Goal: Task Accomplishment & Management: Manage account settings

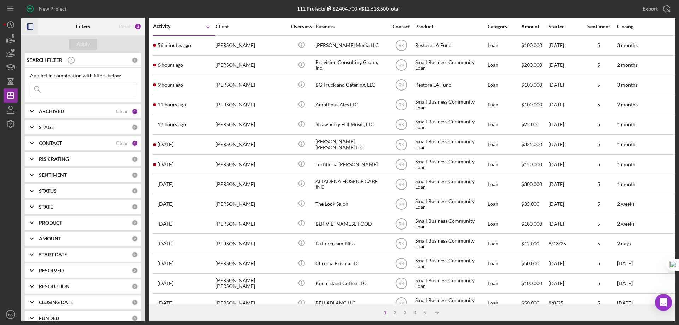
click at [29, 27] on icon "button" at bounding box center [30, 27] width 16 height 16
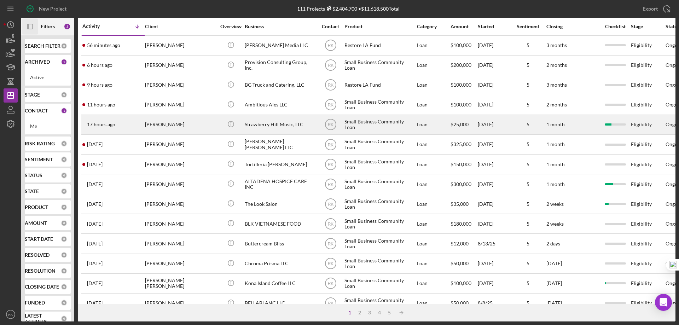
click at [158, 126] on div "[PERSON_NAME]" at bounding box center [180, 124] width 71 height 19
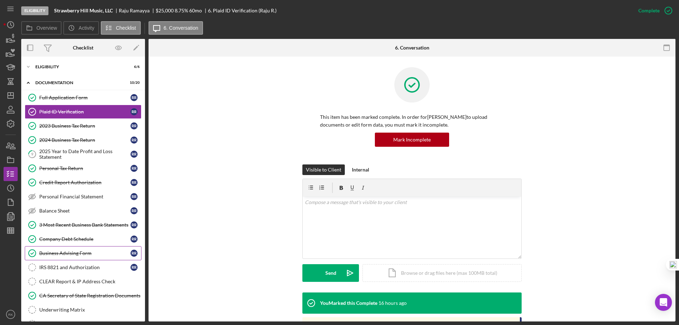
drag, startPoint x: 72, startPoint y: 268, endPoint x: 124, endPoint y: 252, distance: 54.6
click at [93, 264] on link "IRS 8821 and Authorization IRS 8821 and Authorization R R" at bounding box center [83, 267] width 117 height 14
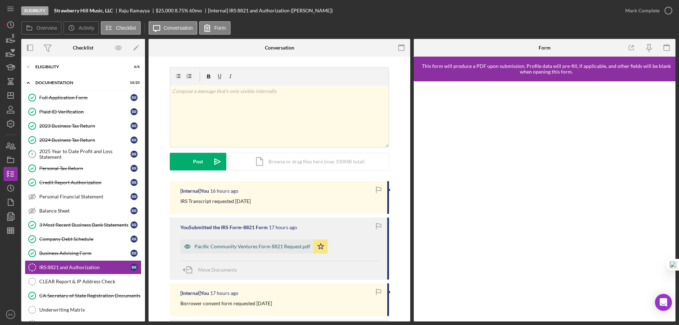
click at [254, 245] on div "Pacific Community Ventures Form 8821 Request.pdf" at bounding box center [252, 247] width 116 height 6
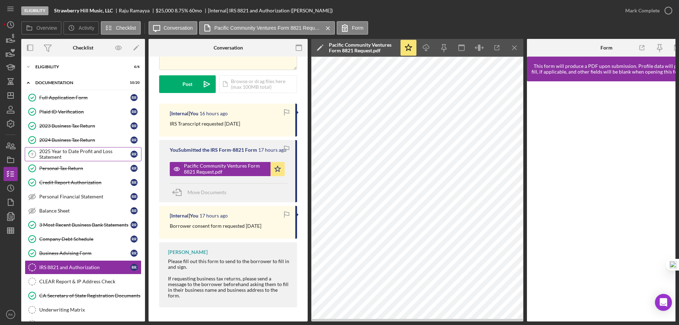
scroll to position [82, 0]
click at [71, 184] on div "Credit Report Authorization" at bounding box center [84, 183] width 91 height 6
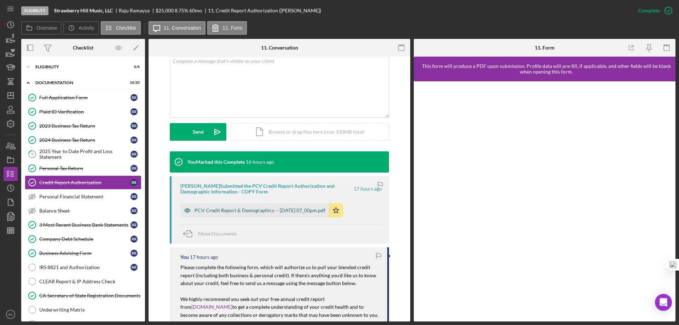
click at [256, 210] on div "PCV Credit Report & Demographics -- 2025-09-24 07_00pm.pdf" at bounding box center [259, 211] width 131 height 6
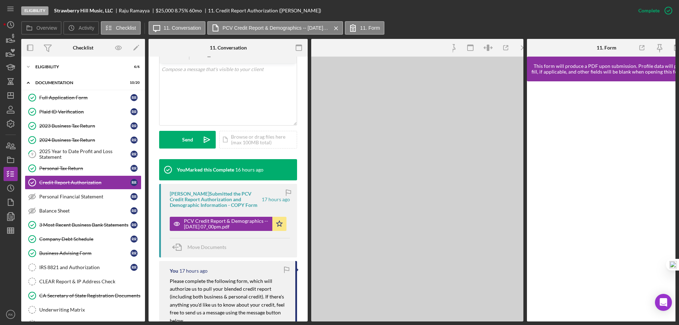
scroll to position [149, 0]
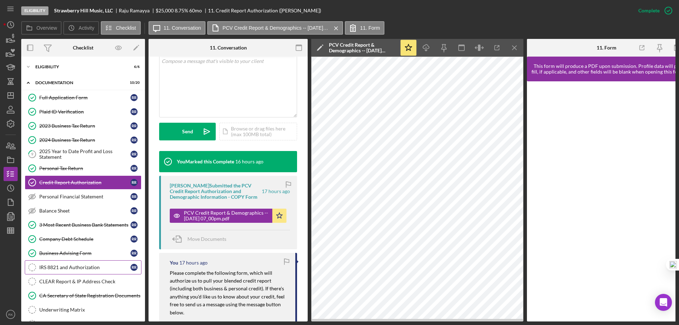
click at [70, 268] on div "IRS 8821 and Authorization" at bounding box center [84, 267] width 91 height 6
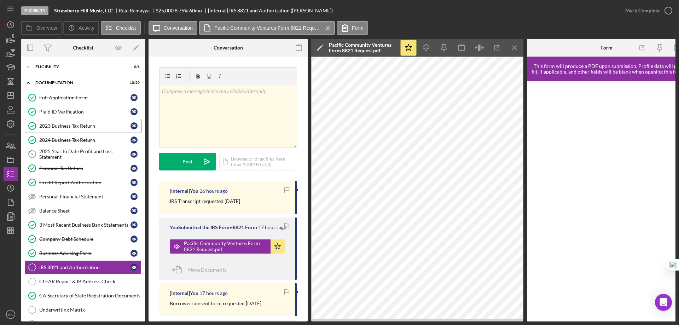
click at [62, 128] on div "2023 Business Tax Return" at bounding box center [84, 126] width 91 height 6
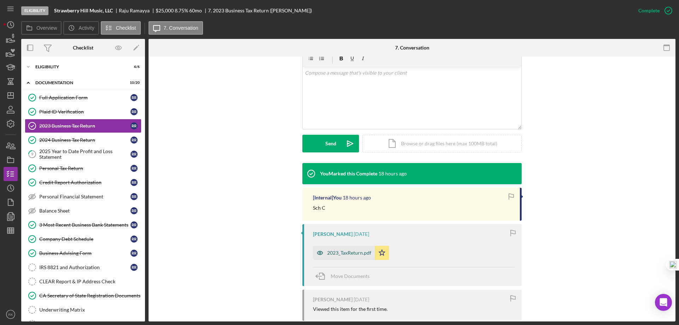
click at [350, 254] on div "2023_TaxReturn.pdf" at bounding box center [349, 253] width 44 height 6
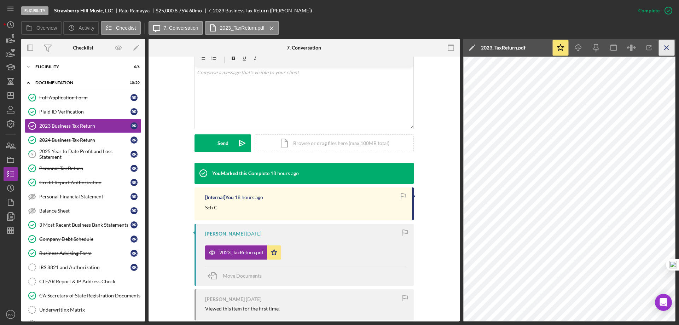
click at [667, 49] on icon "Icon/Menu Close" at bounding box center [667, 48] width 16 height 16
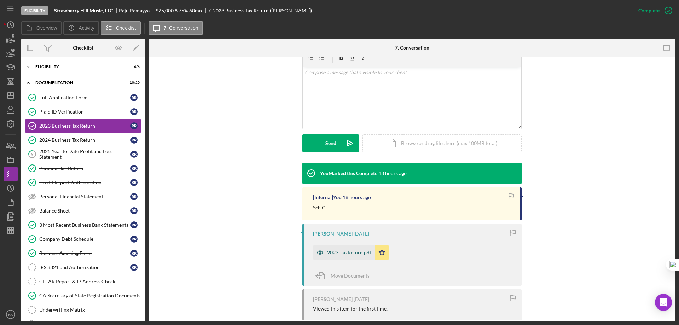
click at [350, 250] on div "2023_TaxReturn.pdf" at bounding box center [349, 253] width 44 height 6
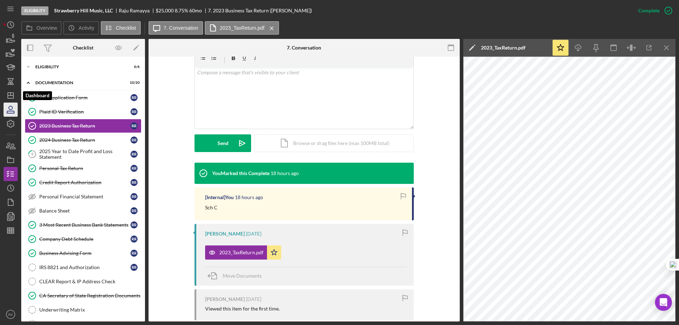
drag, startPoint x: 10, startPoint y: 100, endPoint x: 17, endPoint y: 104, distance: 8.9
click at [10, 100] on icon "Icon/Dashboard" at bounding box center [11, 96] width 18 height 18
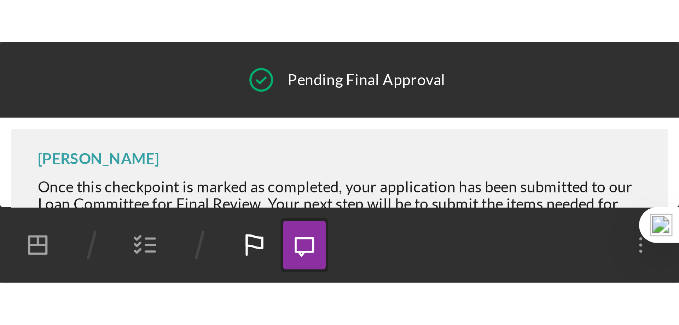
scroll to position [884, 0]
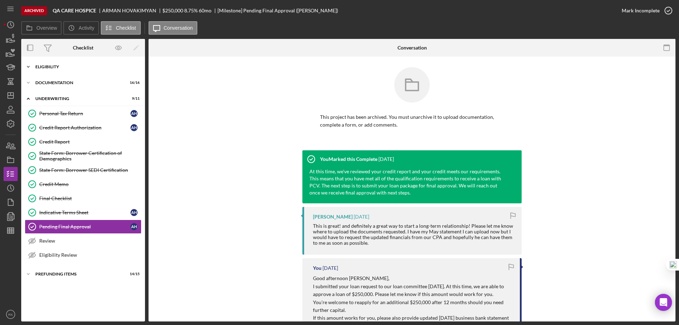
click at [52, 69] on div "Eligibility" at bounding box center [85, 67] width 101 height 4
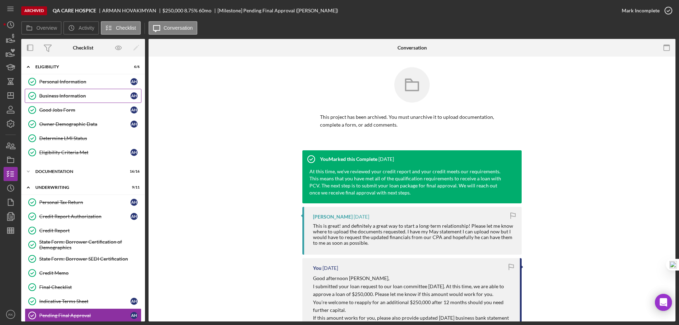
click at [66, 94] on div "Business Information" at bounding box center [84, 96] width 91 height 6
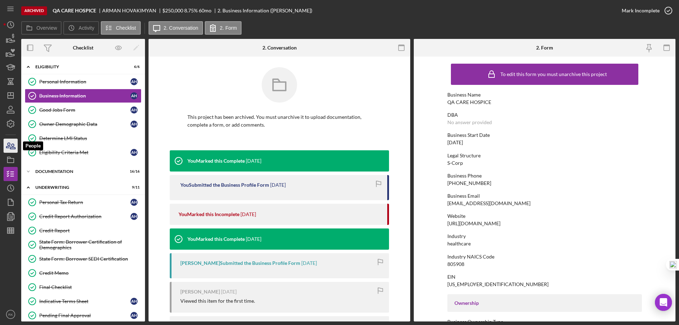
drag, startPoint x: 8, startPoint y: 149, endPoint x: 12, endPoint y: 149, distance: 3.6
click at [8, 149] on icon "button" at bounding box center [11, 146] width 18 height 18
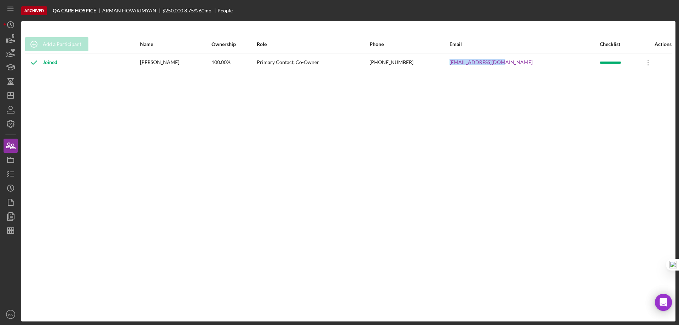
drag, startPoint x: 493, startPoint y: 63, endPoint x: 547, endPoint y: 64, distance: 54.5
click at [547, 64] on tr "Joined ARMAN HOVAKIMYAN 100.00% Primary Contact, Co-Owner (424) 303-3705 armhov…" at bounding box center [348, 62] width 647 height 19
copy tr "armhovak7@gmail.com"
click at [10, 175] on icon "button" at bounding box center [11, 174] width 18 height 18
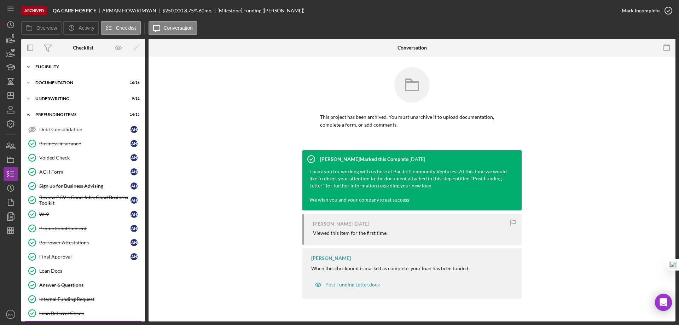
click at [65, 71] on div "Icon/Expander Eligibility 6 / 6" at bounding box center [83, 67] width 124 height 14
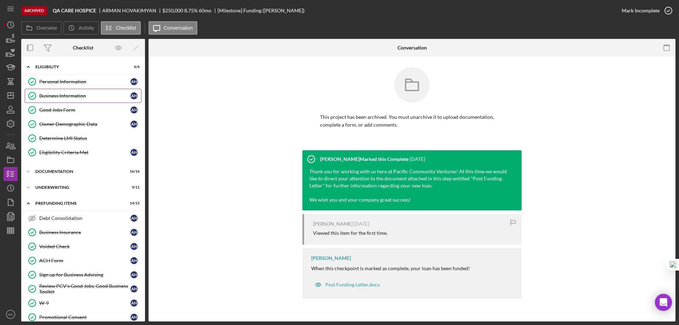
click at [66, 93] on div "Business Information" at bounding box center [84, 96] width 91 height 6
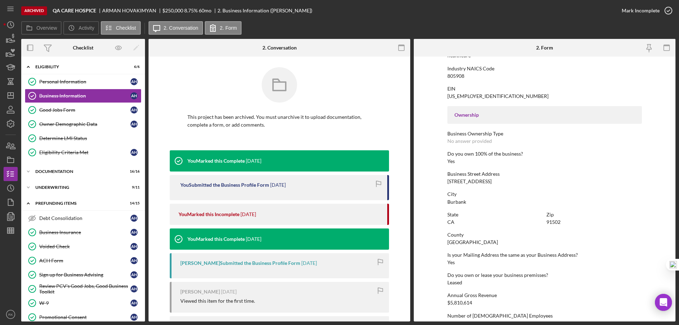
scroll to position [188, 0]
drag, startPoint x: 444, startPoint y: 180, endPoint x: 511, endPoint y: 181, distance: 66.8
click at [522, 180] on form "To edit this form you must unarchive this project Business Name QA CARE HOSPICE…" at bounding box center [545, 189] width 262 height 265
copy div "303 N GLENOAKS BLVD STE 231"
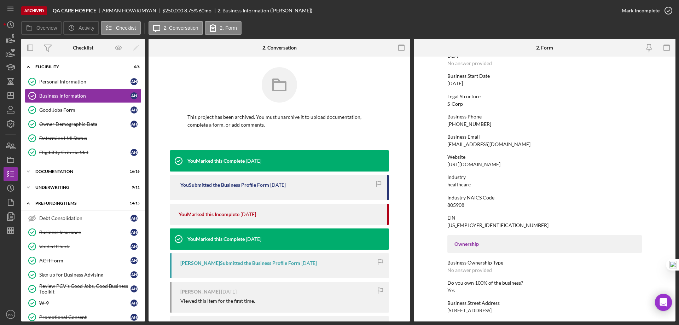
scroll to position [59, 0]
drag, startPoint x: 500, startPoint y: 144, endPoint x: 445, endPoint y: 145, distance: 55.5
click at [445, 145] on form "To edit this form you must unarchive this project Business Name QA CARE HOSPICE…" at bounding box center [545, 189] width 262 height 265
copy div "armhovak7@gmail.com"
click at [74, 80] on div "Personal Information" at bounding box center [84, 82] width 91 height 6
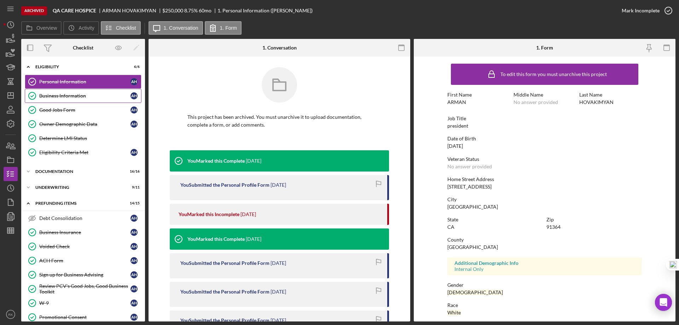
click at [56, 94] on div "Business Information" at bounding box center [84, 96] width 91 height 6
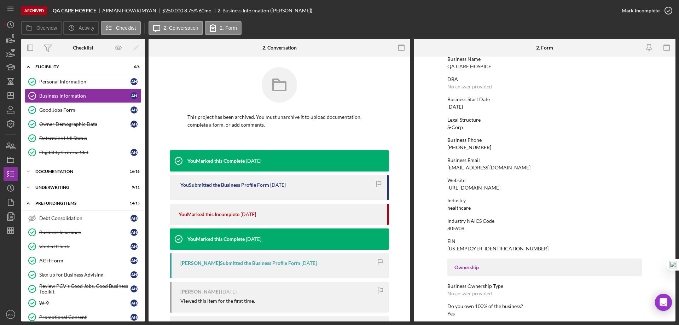
scroll to position [35, 0]
click at [65, 84] on div "Personal Information" at bounding box center [84, 82] width 91 height 6
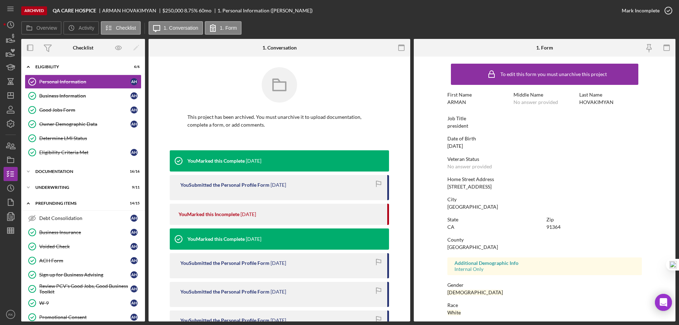
drag, startPoint x: 445, startPoint y: 186, endPoint x: 493, endPoint y: 185, distance: 47.0
click at [493, 185] on form "To edit this form you must unarchive this project First Name ARMAN Middle Name …" at bounding box center [545, 189] width 262 height 265
copy div "[STREET_ADDRESS]"
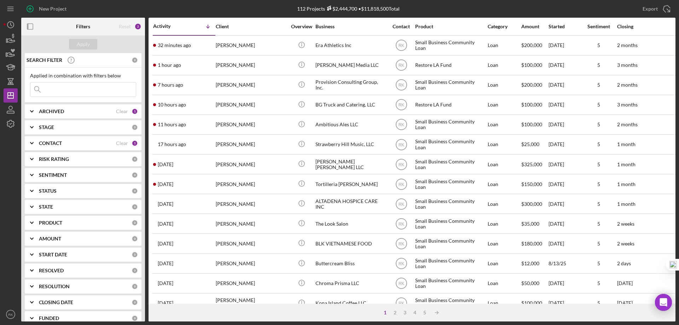
click at [28, 24] on rect "button" at bounding box center [27, 27] width 1 height 6
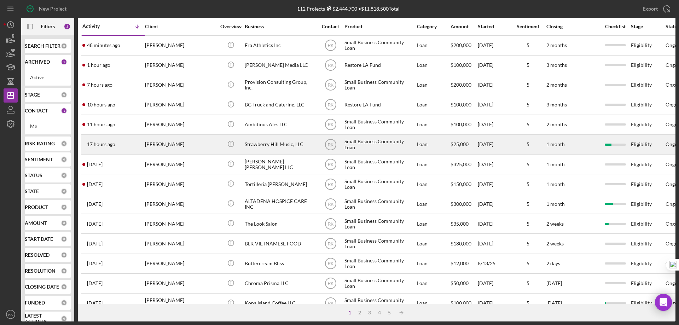
click at [259, 143] on div "Strawberry Hill Music, LLC" at bounding box center [280, 144] width 71 height 19
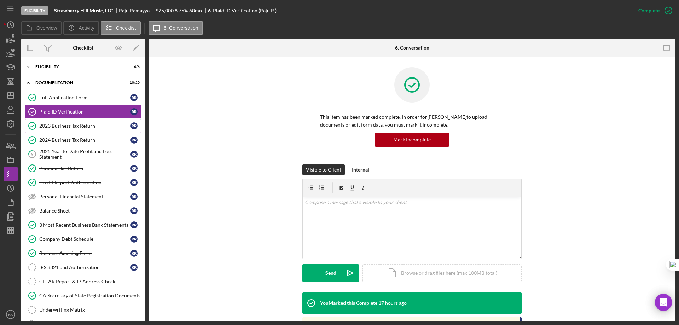
click at [100, 126] on div "2023 Business Tax Return" at bounding box center [84, 126] width 91 height 6
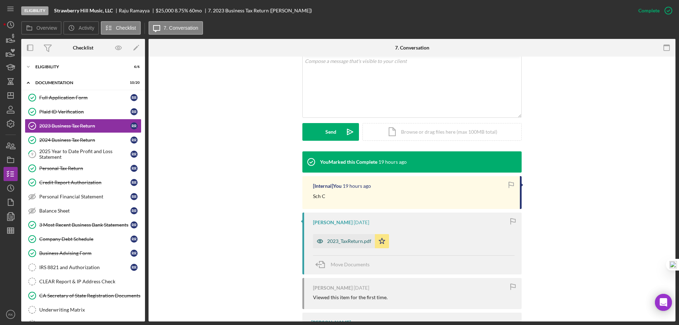
scroll to position [141, 0]
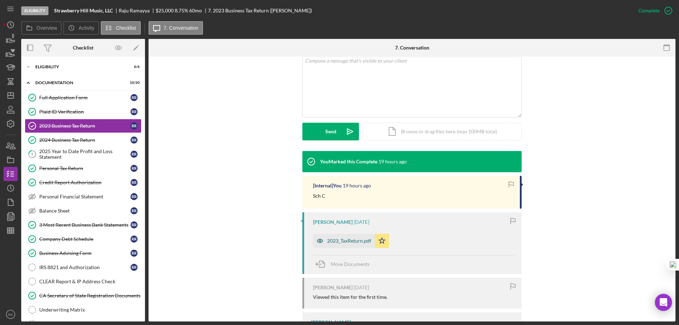
drag, startPoint x: 348, startPoint y: 240, endPoint x: 314, endPoint y: 239, distance: 33.6
click at [347, 240] on div "2023_TaxReturn.pdf" at bounding box center [349, 241] width 44 height 6
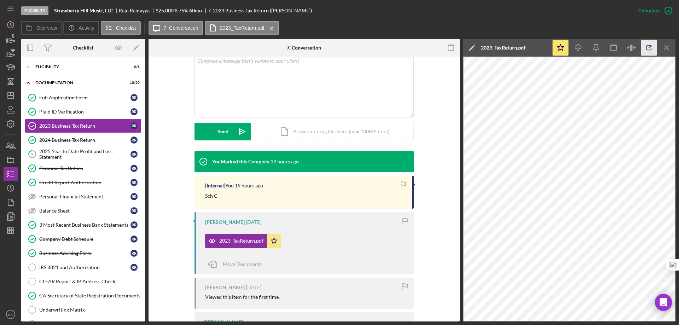
click at [651, 49] on icon "button" at bounding box center [649, 48] width 16 height 16
click at [58, 143] on div "2024 Business Tax Return" at bounding box center [84, 140] width 91 height 6
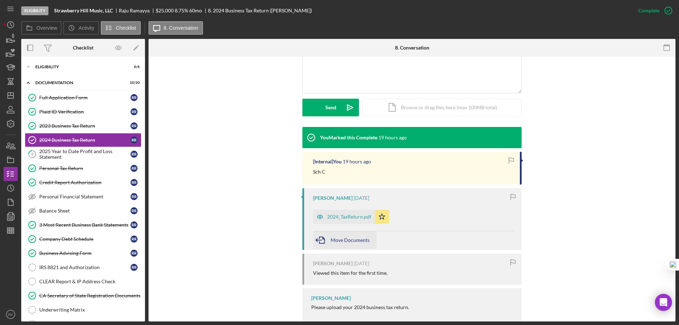
scroll to position [182, 0]
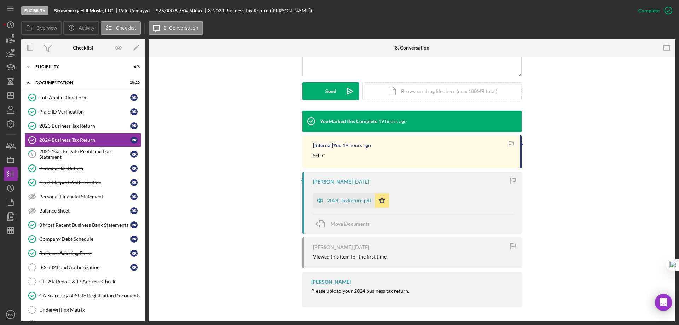
drag, startPoint x: 339, startPoint y: 203, endPoint x: 334, endPoint y: 219, distance: 16.5
click at [340, 203] on div "2024_TaxReturn.pdf" at bounding box center [349, 201] width 44 height 6
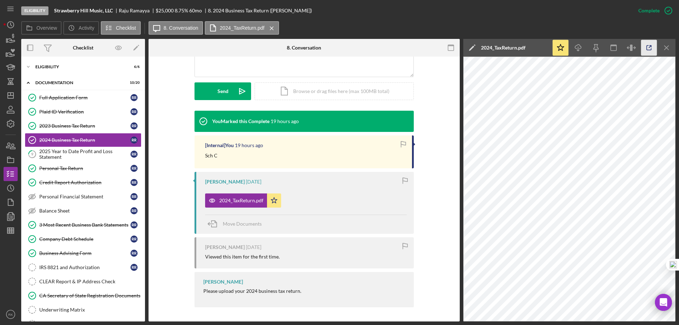
click at [647, 47] on icon "button" at bounding box center [649, 48] width 16 height 16
click at [72, 267] on div "IRS 8821 and Authorization" at bounding box center [84, 267] width 91 height 6
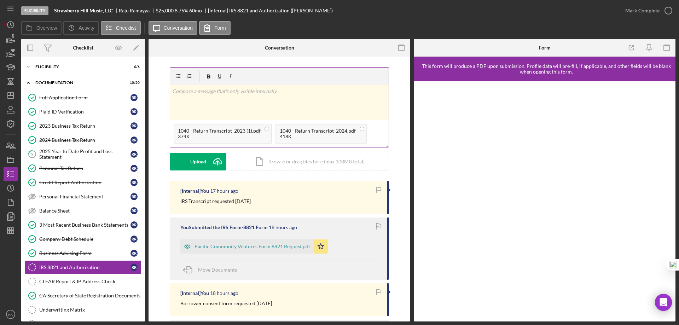
drag, startPoint x: 218, startPoint y: 92, endPoint x: 225, endPoint y: 100, distance: 10.8
click at [218, 92] on p at bounding box center [279, 91] width 215 height 8
click at [170, 91] on div "v Color teal Color pink Remove color Add row above Add row below Add column bef…" at bounding box center [279, 102] width 218 height 35
click at [238, 91] on p "2023 & 2024 IRS Transcript" at bounding box center [279, 91] width 215 height 8
click at [232, 92] on p "2023 & 2024 IRS Transcript verified." at bounding box center [279, 91] width 215 height 8
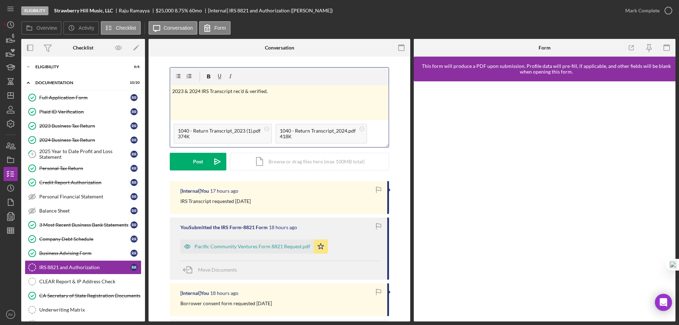
click at [285, 92] on p "2023 & 2024 IRS Transcript rec'd & verified." at bounding box center [279, 91] width 215 height 8
click at [191, 161] on button "Post Icon/icon-invite-send" at bounding box center [198, 162] width 57 height 18
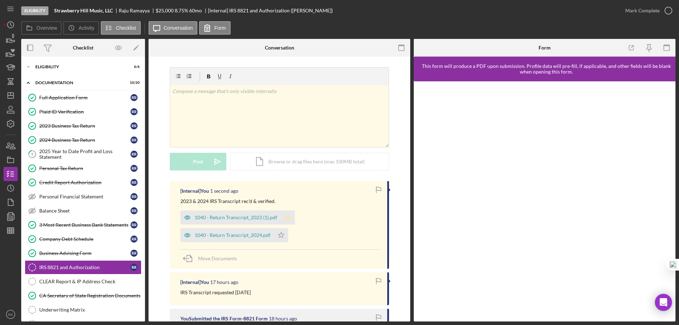
click at [287, 216] on icon "Icon/Star" at bounding box center [288, 217] width 14 height 14
click at [281, 237] on icon "Icon/Star" at bounding box center [281, 235] width 14 height 14
click at [667, 8] on icon "button" at bounding box center [668, 11] width 18 height 18
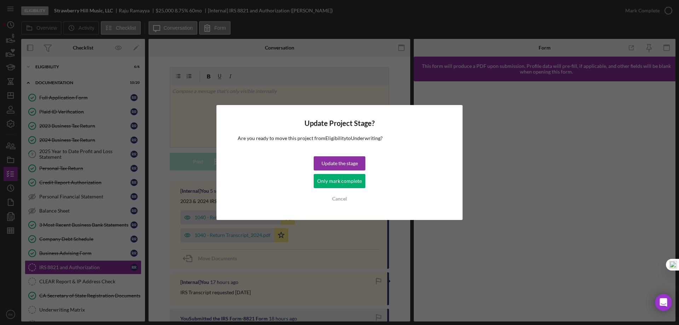
click at [332, 184] on div "Only mark complete" at bounding box center [339, 181] width 45 height 14
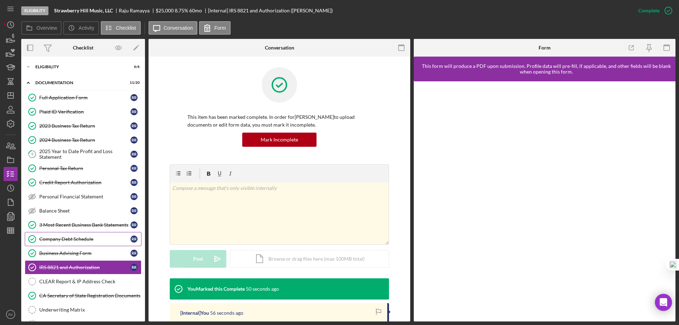
click at [78, 242] on link "Company Debt Schedule Company Debt Schedule R R" at bounding box center [83, 239] width 117 height 14
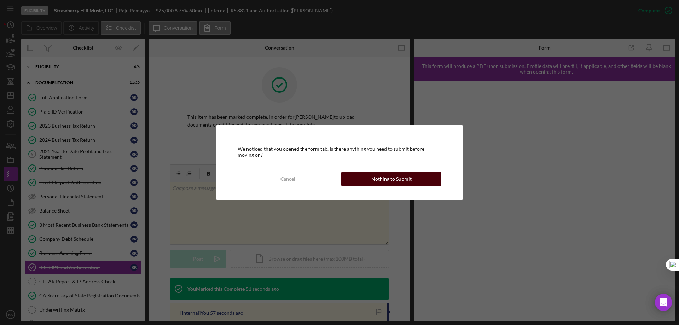
click at [354, 184] on button "Nothing to Submit" at bounding box center [391, 179] width 100 height 14
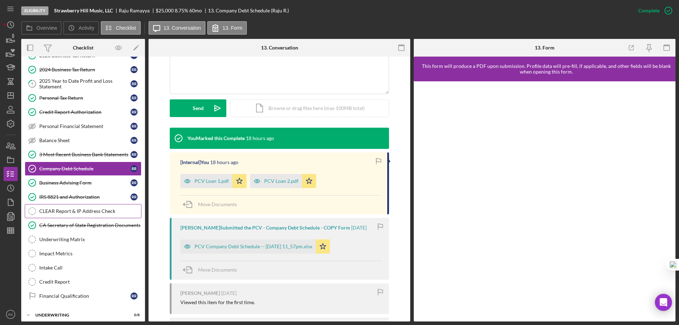
scroll to position [71, 0]
click at [11, 95] on icon "Icon/Dashboard" at bounding box center [11, 96] width 18 height 18
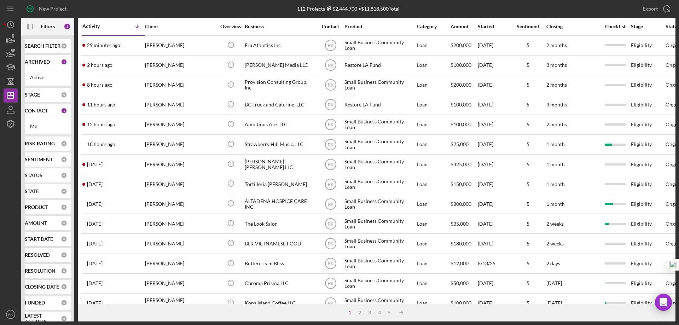
click at [36, 49] on b "SEARCH FILTER" at bounding box center [43, 46] width 36 height 6
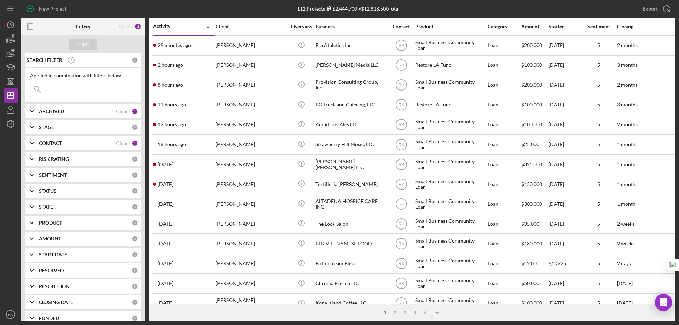
paste input "Henry Arayasirikul"
type input "Henry Arayasirikul"
click at [41, 142] on b "CONTACT" at bounding box center [50, 143] width 23 height 6
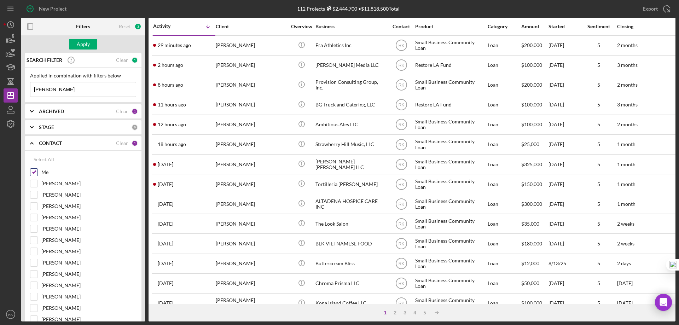
drag, startPoint x: 35, startPoint y: 171, endPoint x: 35, endPoint y: 175, distance: 4.3
click at [35, 171] on input "Me" at bounding box center [33, 172] width 7 height 7
checkbox input "false"
click at [34, 183] on input "Grace Fenton" at bounding box center [33, 183] width 7 height 7
checkbox input "true"
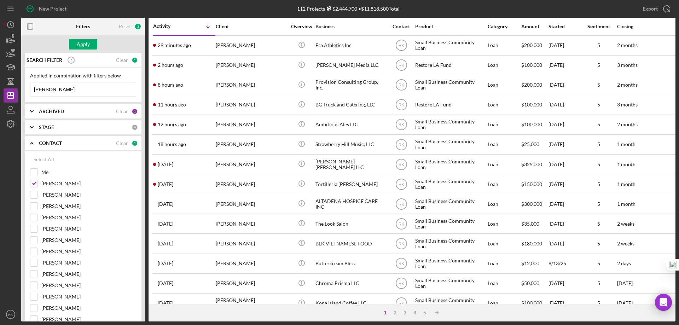
click at [81, 46] on div "Apply" at bounding box center [83, 44] width 13 height 11
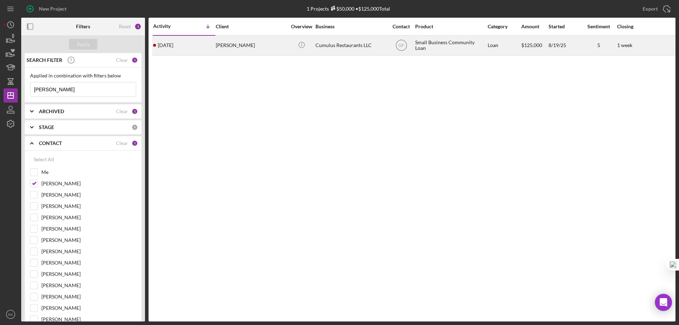
click at [237, 47] on div "Henry Arayasirikul" at bounding box center [251, 45] width 71 height 19
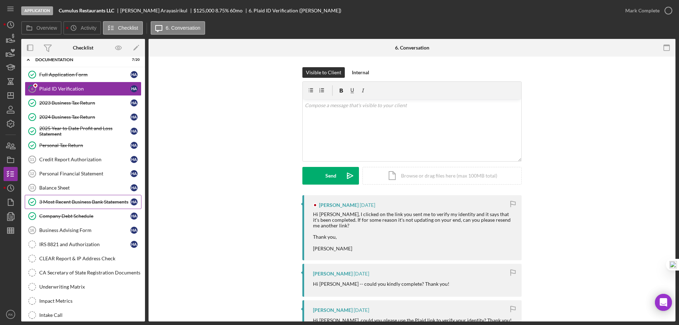
scroll to position [23, 0]
click at [65, 161] on div "Credit Report Authorization" at bounding box center [84, 159] width 91 height 6
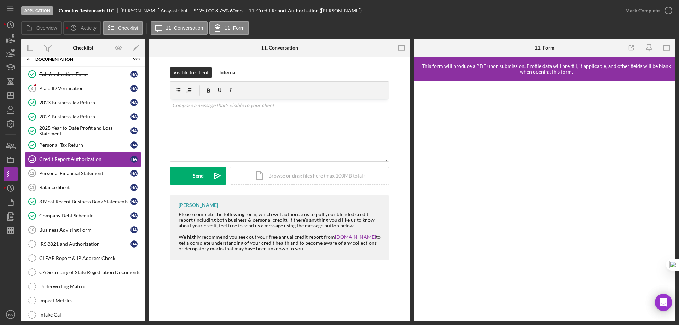
click at [70, 172] on div "Personal Financial Statement" at bounding box center [84, 173] width 91 height 6
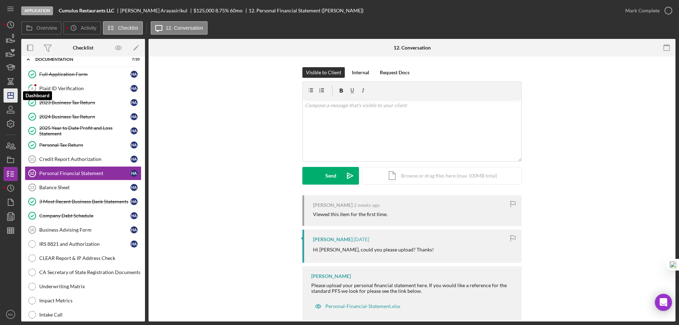
click at [13, 99] on icon "Icon/Dashboard" at bounding box center [11, 96] width 18 height 18
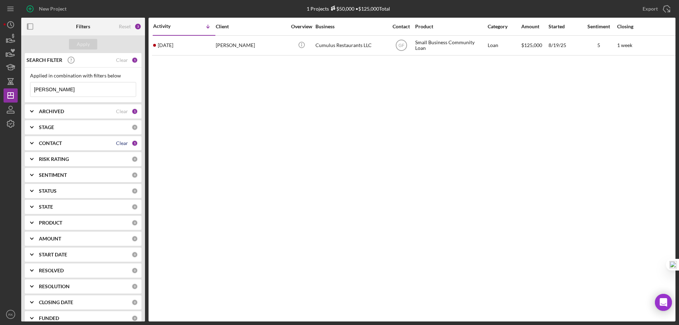
click at [117, 144] on div "Clear" at bounding box center [122, 143] width 12 height 6
click at [48, 145] on b "CONTACT" at bounding box center [50, 143] width 23 height 6
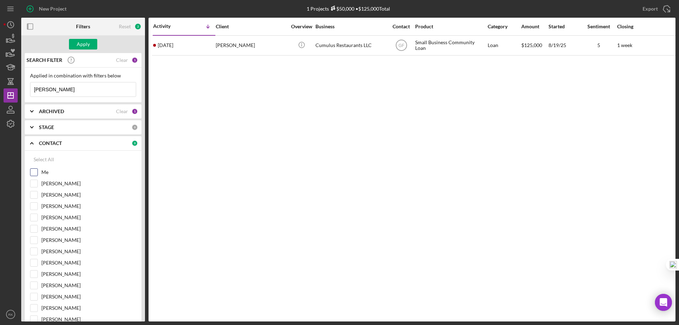
drag, startPoint x: 33, startPoint y: 170, endPoint x: 47, endPoint y: 147, distance: 27.5
click at [33, 170] on input "Me" at bounding box center [33, 172] width 7 height 7
checkbox input "true"
click at [122, 59] on div "Clear" at bounding box center [122, 60] width 12 height 6
click at [77, 46] on div "Apply" at bounding box center [83, 44] width 13 height 11
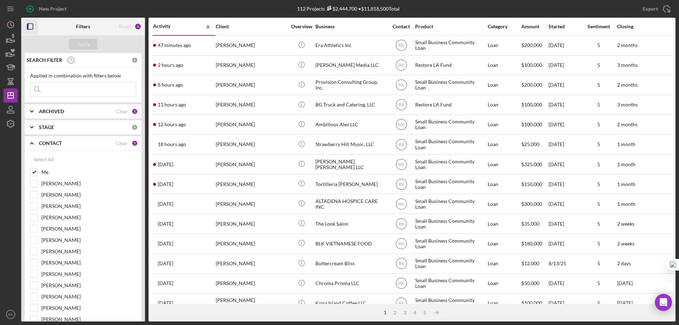
drag, startPoint x: 30, startPoint y: 27, endPoint x: 75, endPoint y: 55, distance: 52.6
click at [30, 27] on icon "button" at bounding box center [30, 27] width 16 height 16
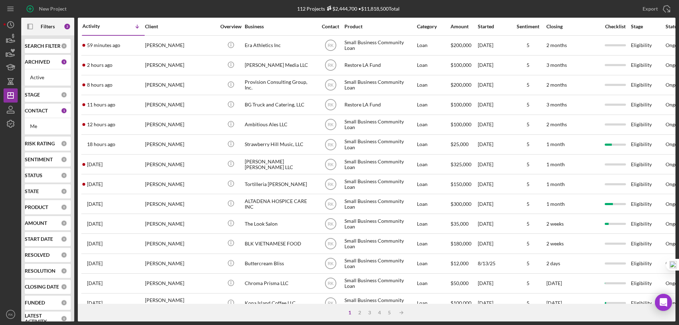
click at [36, 112] on b "CONTACT" at bounding box center [36, 111] width 23 height 6
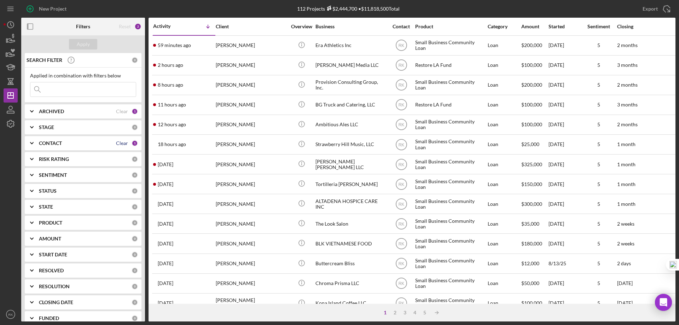
click at [116, 145] on div "Clear" at bounding box center [122, 143] width 12 height 6
click at [59, 140] on b "CONTACT" at bounding box center [50, 143] width 23 height 6
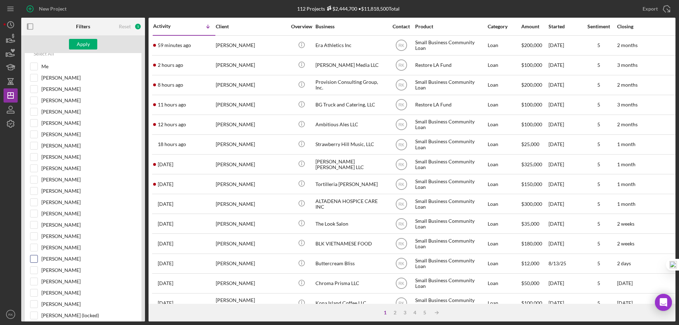
scroll to position [106, 0]
click at [35, 259] on input "Cassandra Cervera" at bounding box center [33, 258] width 7 height 7
click at [87, 47] on div "Apply" at bounding box center [83, 44] width 13 height 11
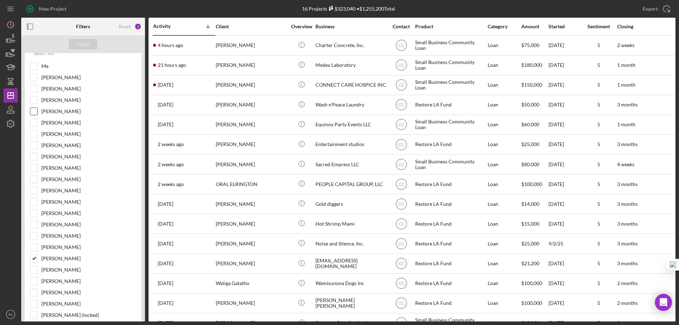
scroll to position [106, 0]
click at [34, 258] on input "Cassandra Cervera" at bounding box center [33, 258] width 7 height 7
checkbox input "false"
click at [33, 136] on input "Lameisha Williams" at bounding box center [33, 134] width 7 height 7
click at [86, 38] on div "Apply" at bounding box center [83, 44] width 124 height 18
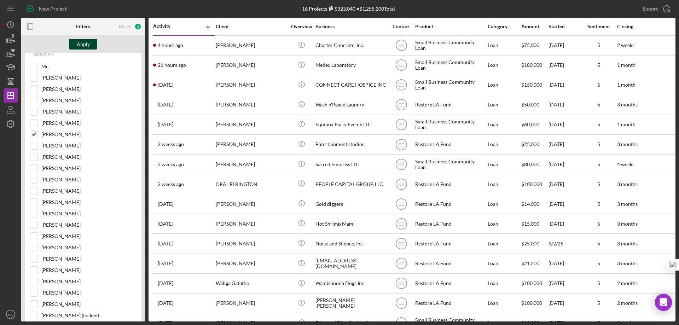
click at [88, 43] on div "Apply" at bounding box center [83, 44] width 13 height 11
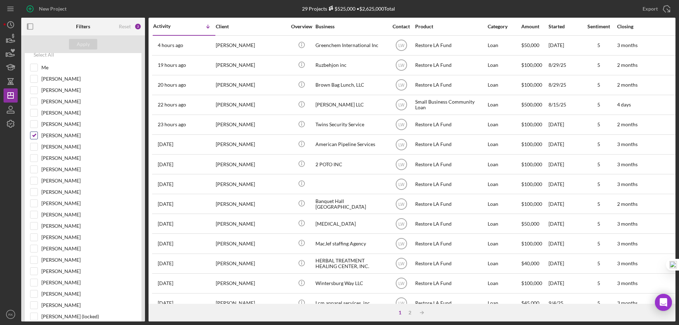
scroll to position [104, 0]
click at [34, 135] on input "Lameisha Williams" at bounding box center [33, 135] width 7 height 7
checkbox input "false"
click at [33, 160] on input "Yash Abichandani" at bounding box center [33, 158] width 7 height 7
click at [83, 46] on div "Apply" at bounding box center [83, 44] width 13 height 11
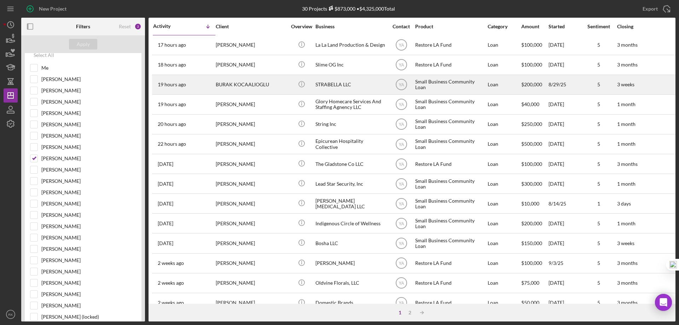
scroll to position [0, 0]
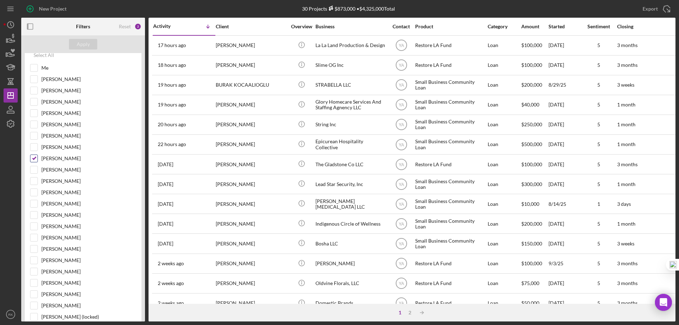
click at [36, 161] on input "Yash Abichandani" at bounding box center [33, 158] width 7 height 7
checkbox input "false"
click at [33, 70] on input "Me" at bounding box center [33, 67] width 7 height 7
checkbox input "true"
click at [82, 44] on div "Apply" at bounding box center [83, 44] width 13 height 11
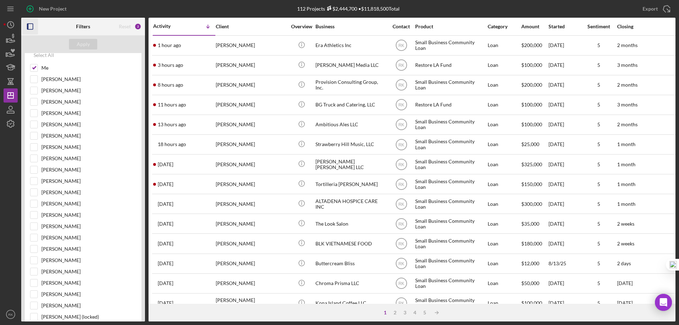
click at [31, 25] on icon "button" at bounding box center [30, 27] width 16 height 16
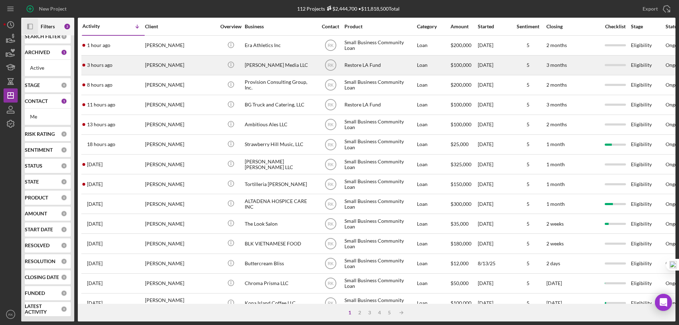
scroll to position [10, 0]
